Goal: Task Accomplishment & Management: Use online tool/utility

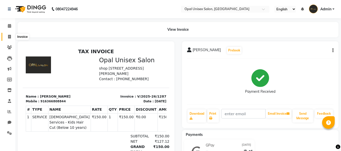
click at [8, 36] on icon at bounding box center [9, 37] width 3 height 4
select select "service"
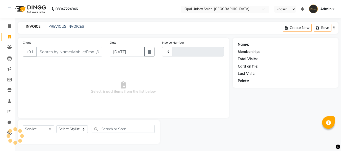
scroll to position [1, 0]
type input "1288"
select select "8653"
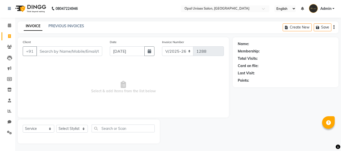
click at [47, 53] on input "Client" at bounding box center [69, 51] width 66 height 10
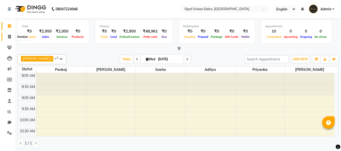
click at [11, 37] on icon at bounding box center [9, 37] width 3 height 4
select select "service"
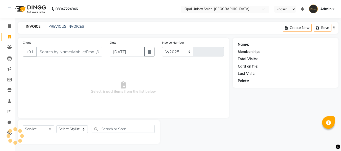
select select "8653"
type input "1288"
click at [47, 51] on input "Client" at bounding box center [69, 52] width 66 height 10
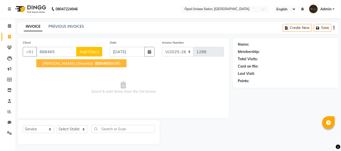
click at [61, 63] on span "[PERSON_NAME] (Shweta)" at bounding box center [67, 63] width 51 height 5
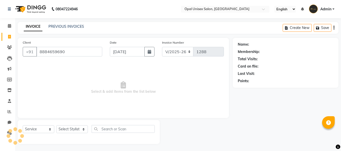
type input "8884659690"
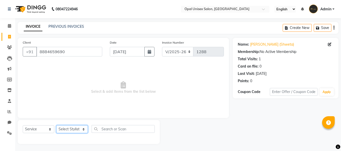
click at [84, 130] on select "Select Stylist [PERSON_NAME] Priyanka Sachin [PERSON_NAME][GEOGRAPHIC_DATA][PER…" at bounding box center [72, 129] width 32 height 8
select select "86888"
click at [56, 125] on select "Select Stylist [PERSON_NAME] Priyanka Sachin [PERSON_NAME][GEOGRAPHIC_DATA][PER…" at bounding box center [72, 129] width 32 height 8
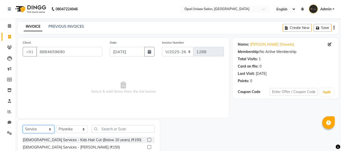
click at [49, 130] on select "Select Service Product Membership Package Voucher Prepaid Gift Card" at bounding box center [39, 129] width 32 height 8
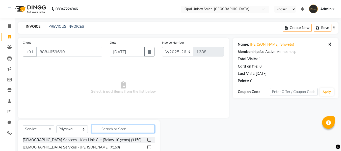
click at [103, 130] on input "text" at bounding box center [123, 129] width 63 height 8
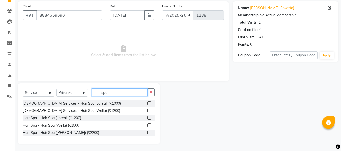
scroll to position [37, 0]
type input "spa"
click at [148, 133] on label at bounding box center [149, 132] width 4 height 4
click at [148, 133] on input "checkbox" at bounding box center [148, 132] width 3 height 3
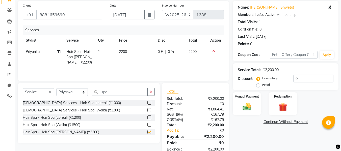
checkbox input "false"
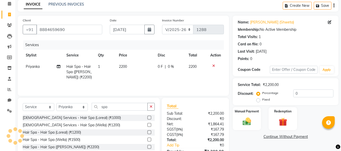
scroll to position [20, 0]
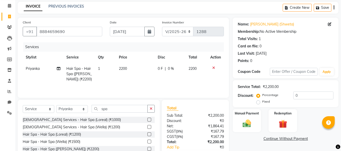
click at [128, 65] on td "2200" at bounding box center [135, 74] width 39 height 22
select select "86888"
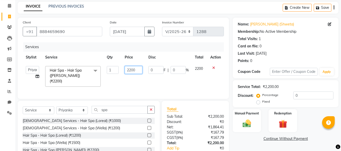
click at [140, 70] on input "2200" at bounding box center [133, 70] width 17 height 8
type input "2"
type input "2800"
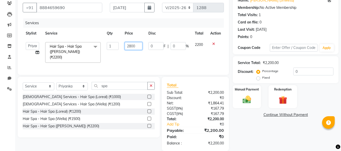
scroll to position [51, 0]
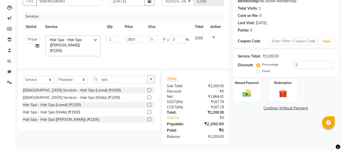
click at [212, 136] on div "₹2,200.00" at bounding box center [211, 136] width 32 height 5
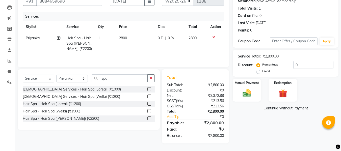
click at [212, 139] on div "Total Sub Total: ₹2,800.00 Discount: ₹0 Net: ₹2,372.88 SGST ( 9% ) ₹213.56 CGST…" at bounding box center [195, 106] width 67 height 74
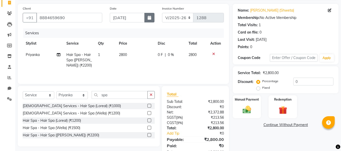
scroll to position [34, 0]
click at [147, 15] on button "button" at bounding box center [149, 18] width 10 height 10
select select "9"
select select "2025"
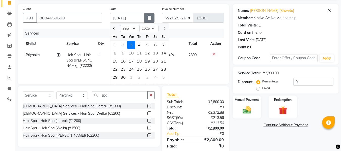
click at [150, 19] on icon "button" at bounding box center [150, 18] width 4 height 4
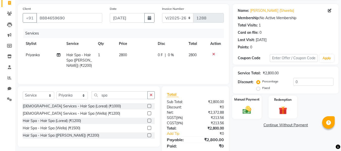
click at [241, 98] on label "Manual Payment" at bounding box center [246, 99] width 25 height 5
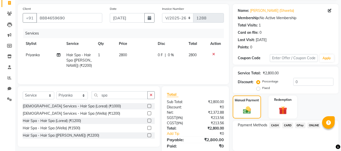
click at [302, 124] on span "GPay" at bounding box center [300, 126] width 10 height 6
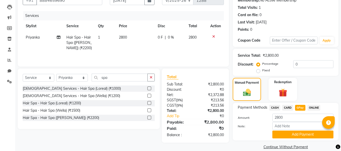
scroll to position [59, 0]
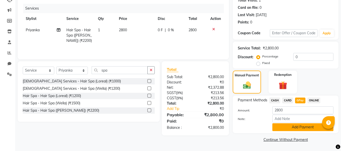
click at [299, 129] on button "Add Payment" at bounding box center [302, 127] width 61 height 8
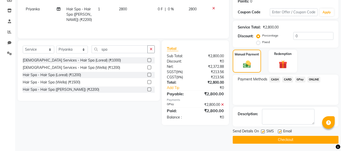
scroll to position [80, 0]
click at [290, 138] on button "Checkout" at bounding box center [286, 140] width 106 height 8
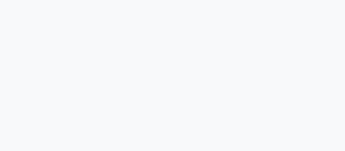
select select "service"
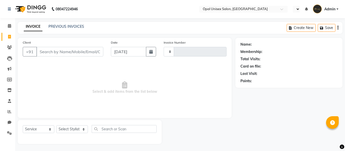
type input "1289"
select select "en"
select select "8653"
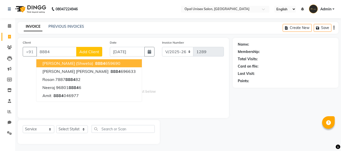
type input "8884"
